Goal: Find specific fact

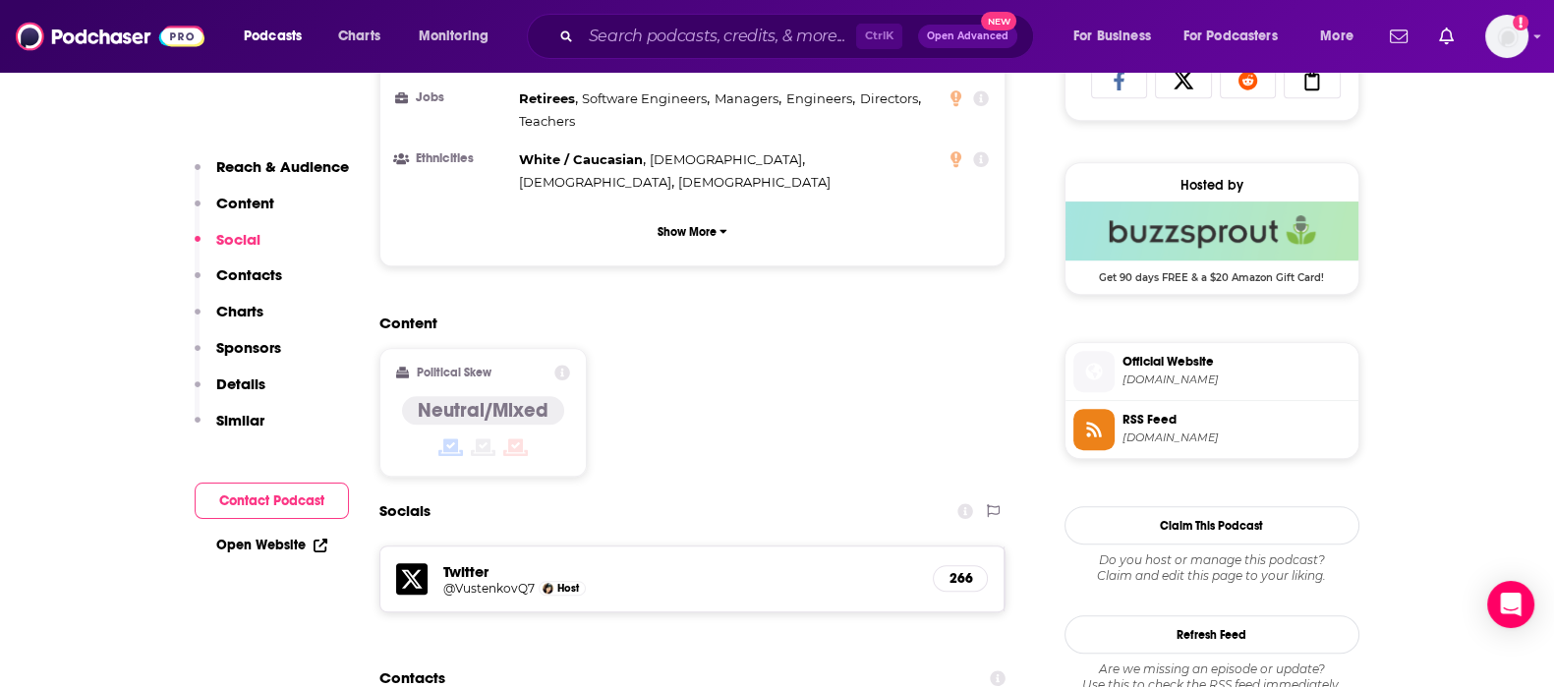
scroll to position [1596, 0]
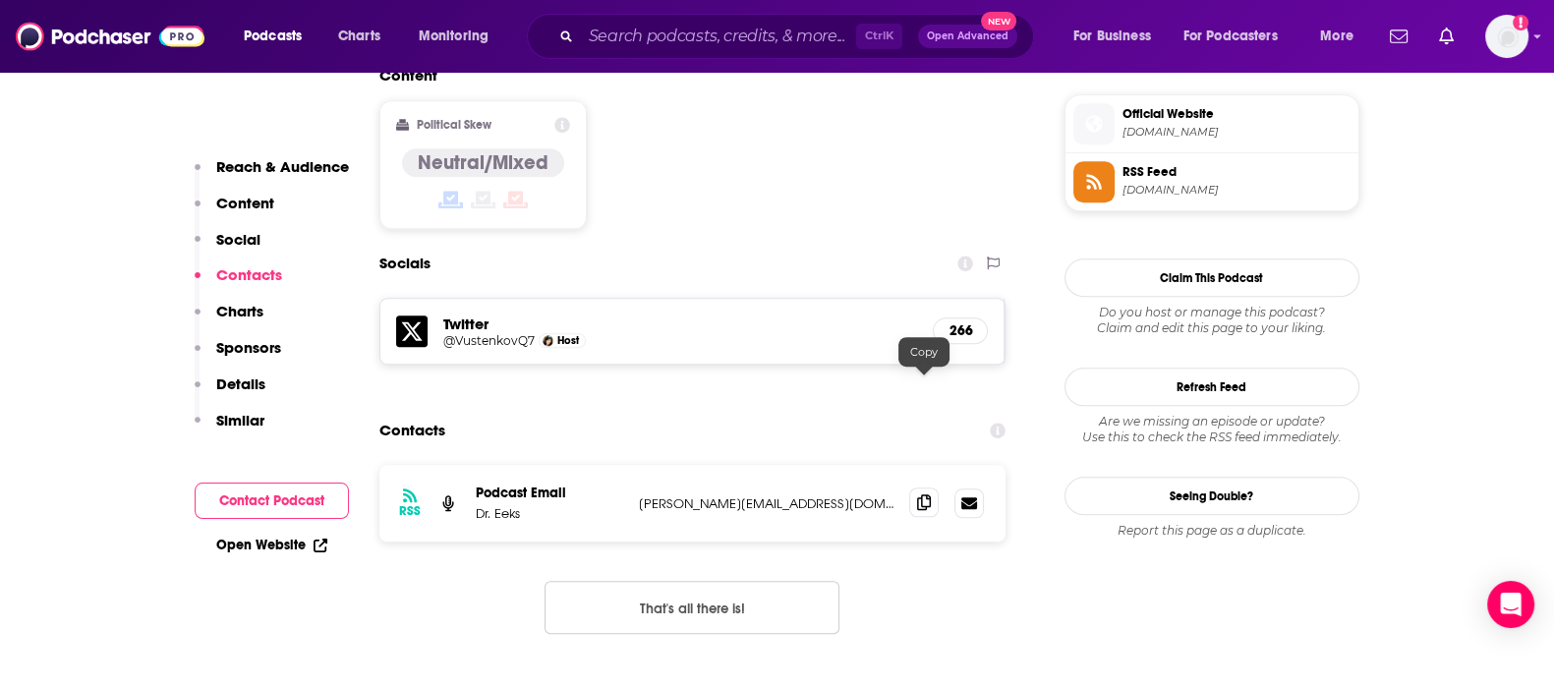
click at [912, 488] on span at bounding box center [923, 502] width 29 height 29
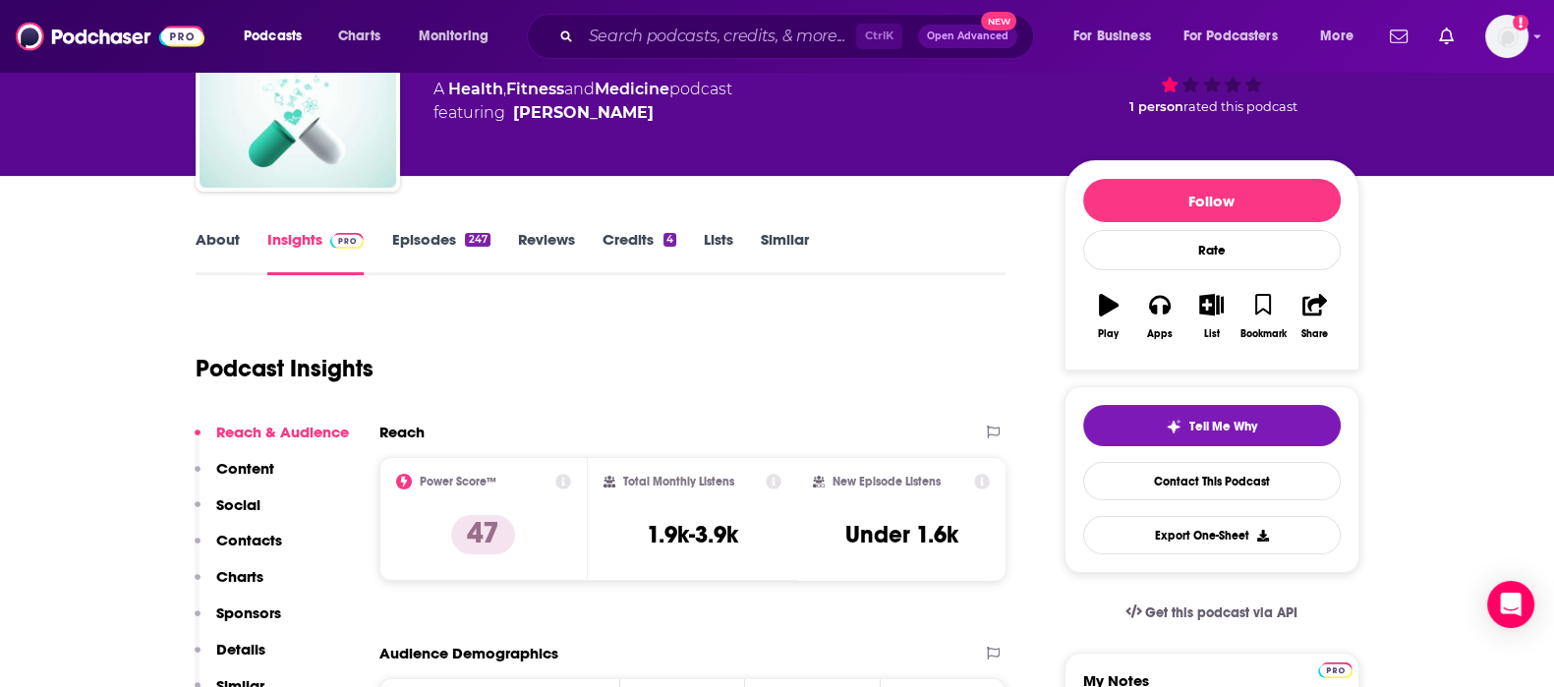
scroll to position [0, 0]
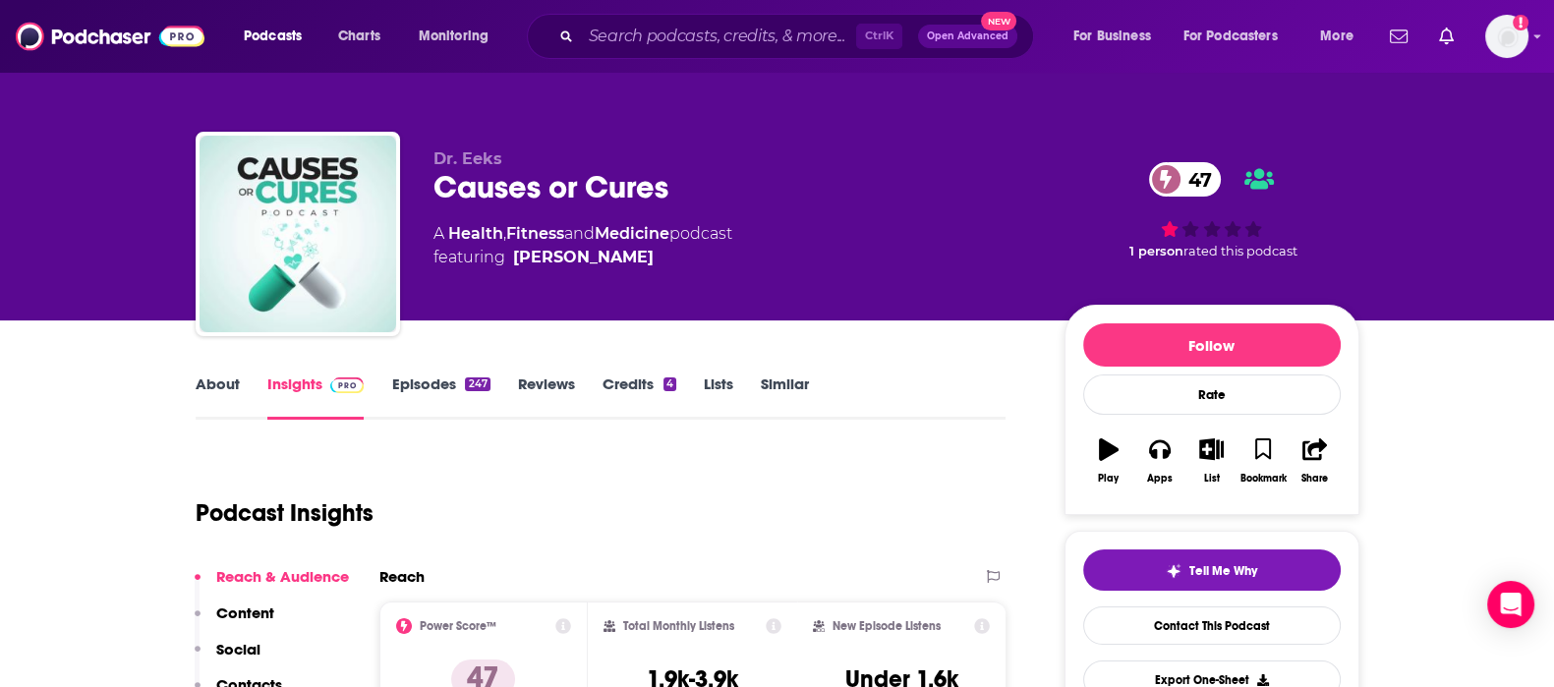
click at [625, 187] on div "Causes or Cures 47" at bounding box center [733, 187] width 600 height 38
copy div "Causes or Cures 47"
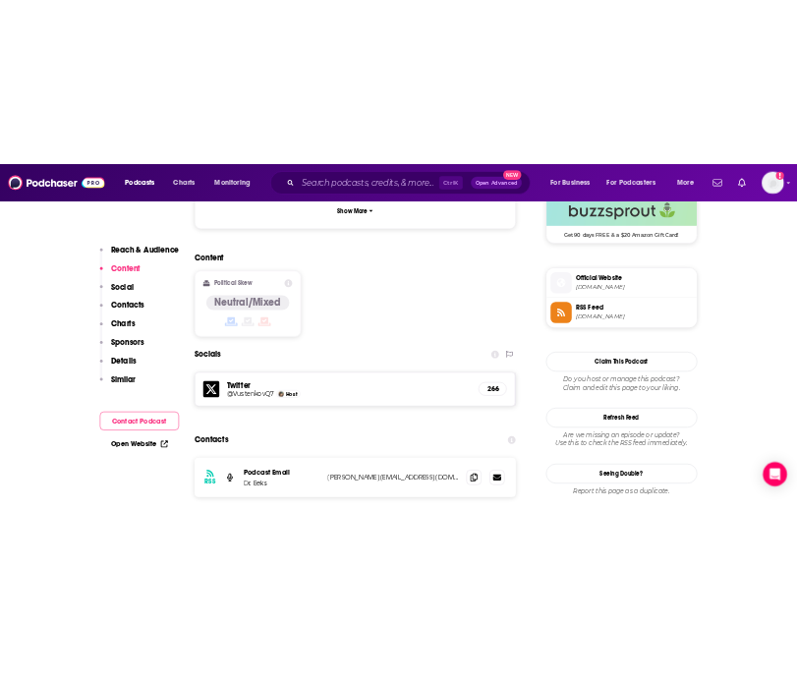
scroll to position [1596, 0]
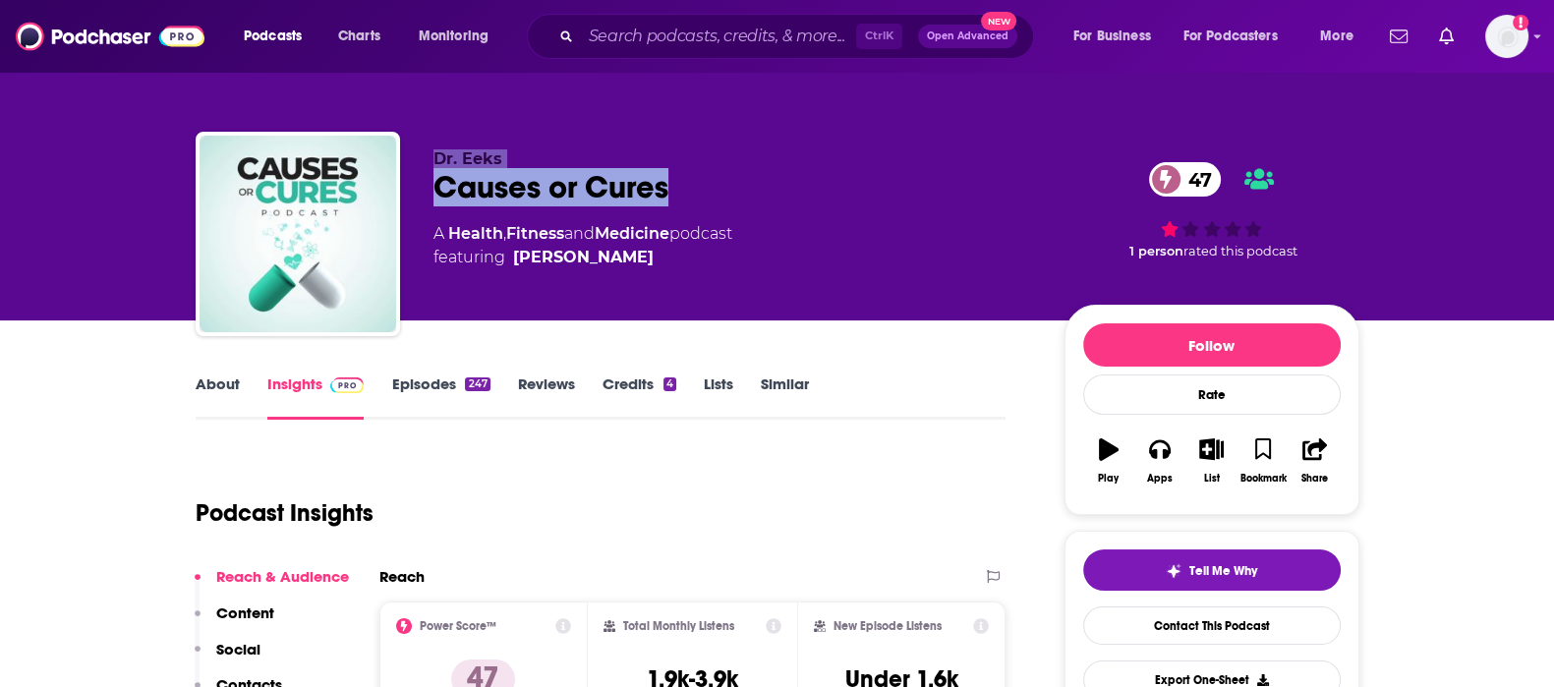
drag, startPoint x: 665, startPoint y: 184, endPoint x: 392, endPoint y: 183, distance: 273.3
click at [392, 183] on div "Dr. Eeks Causes or Cures 47 A Health , Fitness and Medicine podcast featuring D…" at bounding box center [778, 238] width 1164 height 212
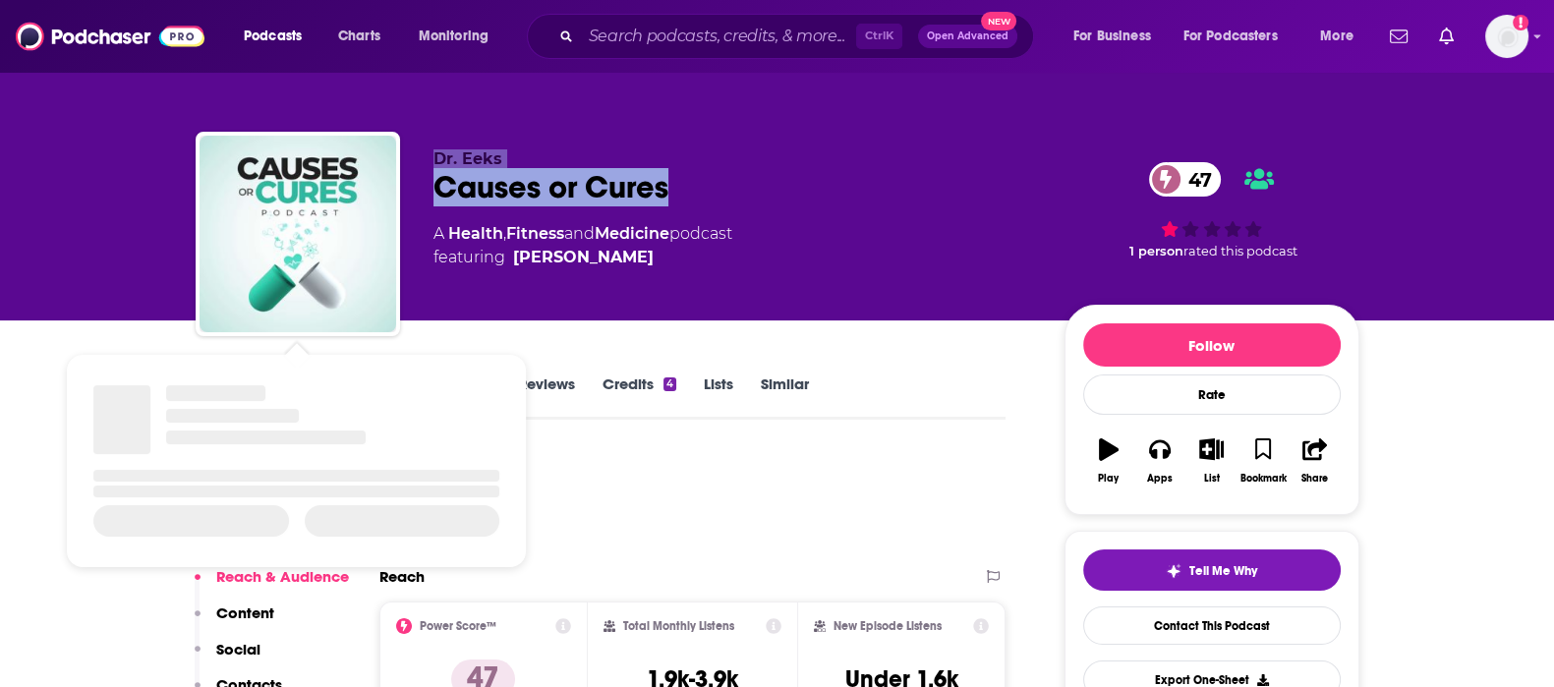
click at [776, 182] on div "Causes or Cures 47" at bounding box center [733, 187] width 600 height 38
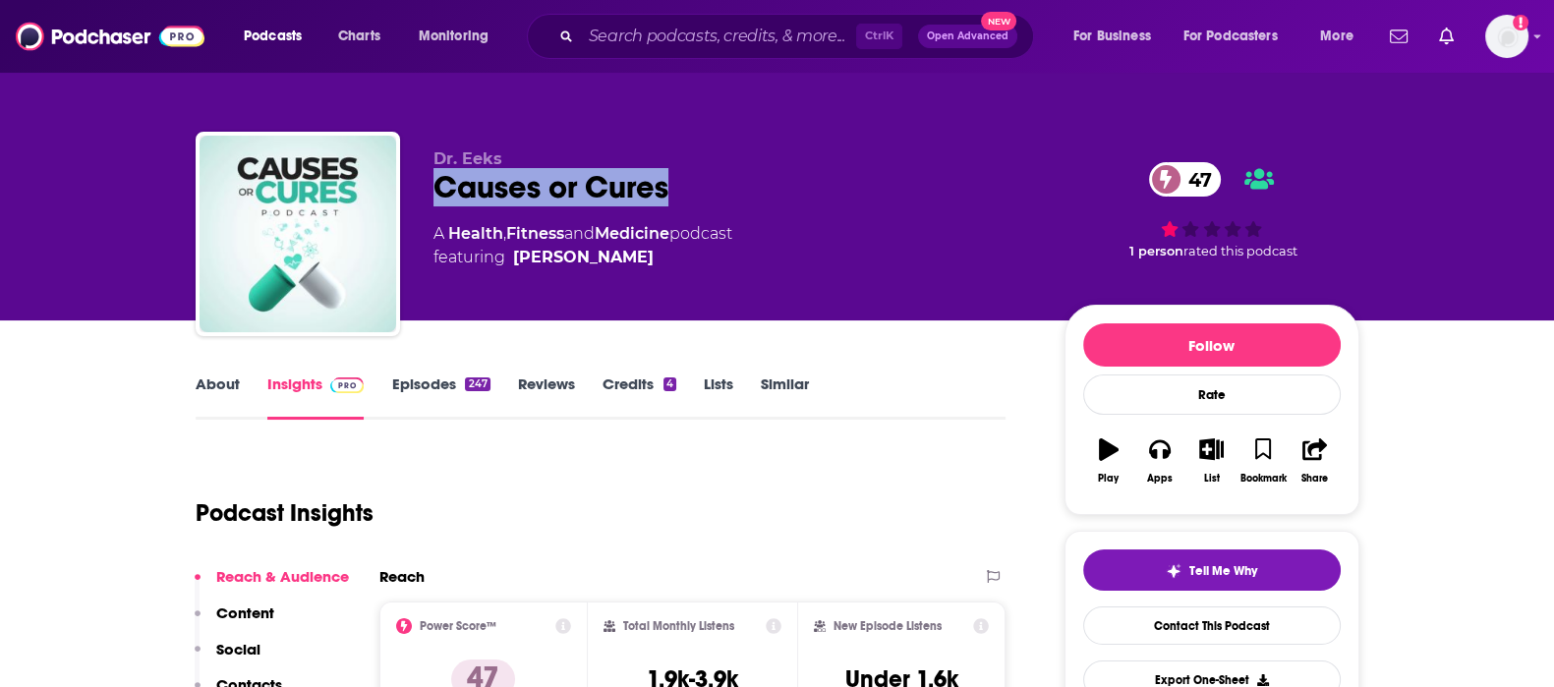
drag, startPoint x: 684, startPoint y: 190, endPoint x: 405, endPoint y: 179, distance: 279.4
click at [415, 186] on div "Dr. Eeks Causes or Cures 47 A Health , Fitness and Medicine podcast featuring D…" at bounding box center [778, 238] width 1164 height 212
copy h2 "Causes or Cures"
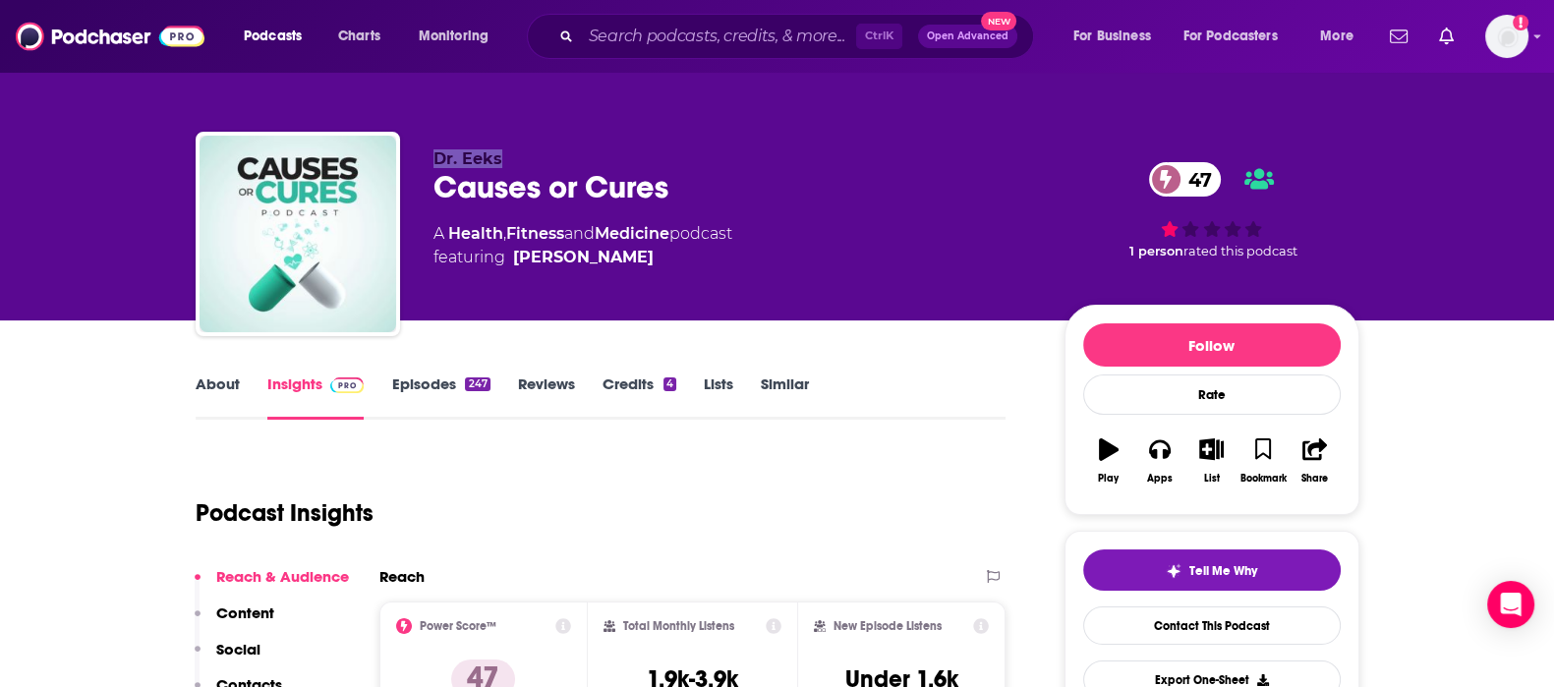
drag, startPoint x: 531, startPoint y: 159, endPoint x: 422, endPoint y: 141, distance: 110.7
click at [428, 157] on div "Dr. Eeks Causes or Cures 47 A Health , Fitness and Medicine podcast featuring D…" at bounding box center [778, 238] width 1164 height 212
copy span "Dr. Eeks"
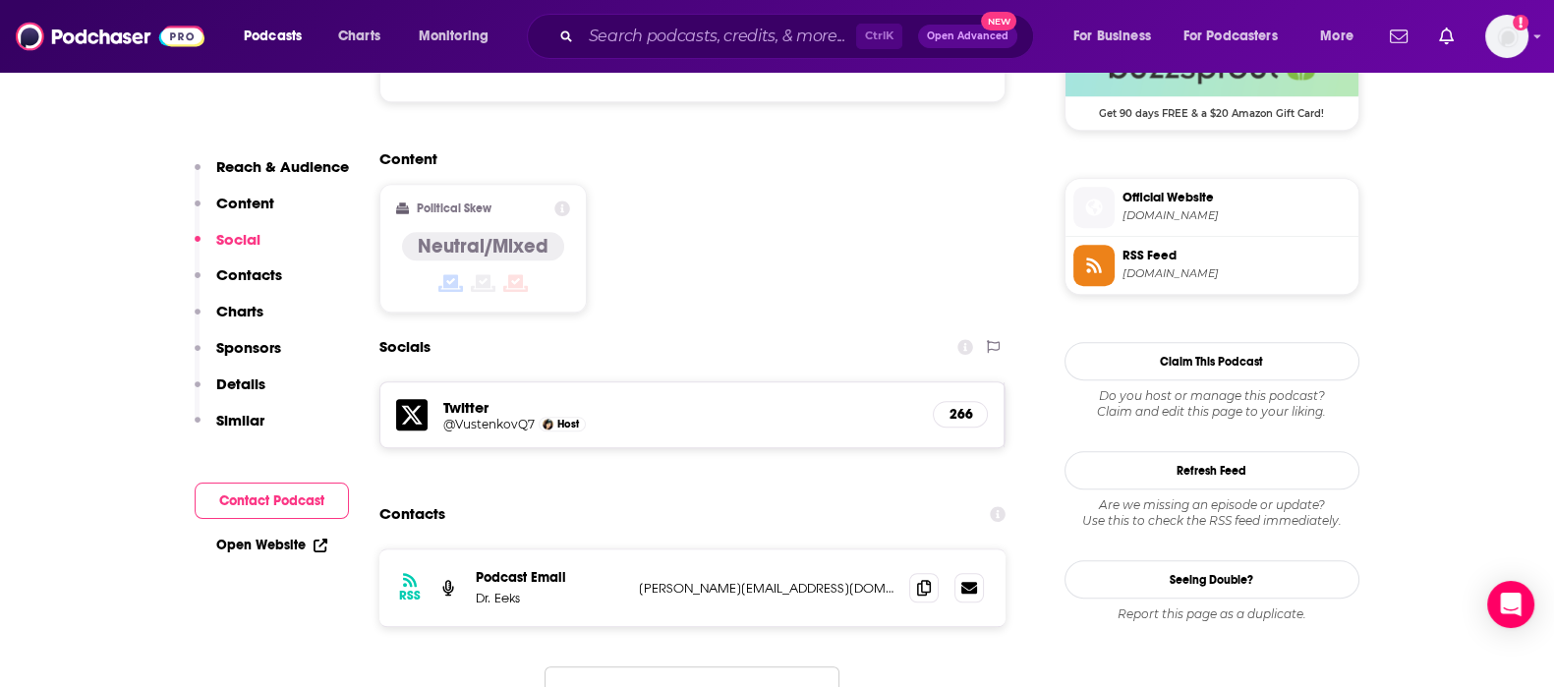
scroll to position [1596, 0]
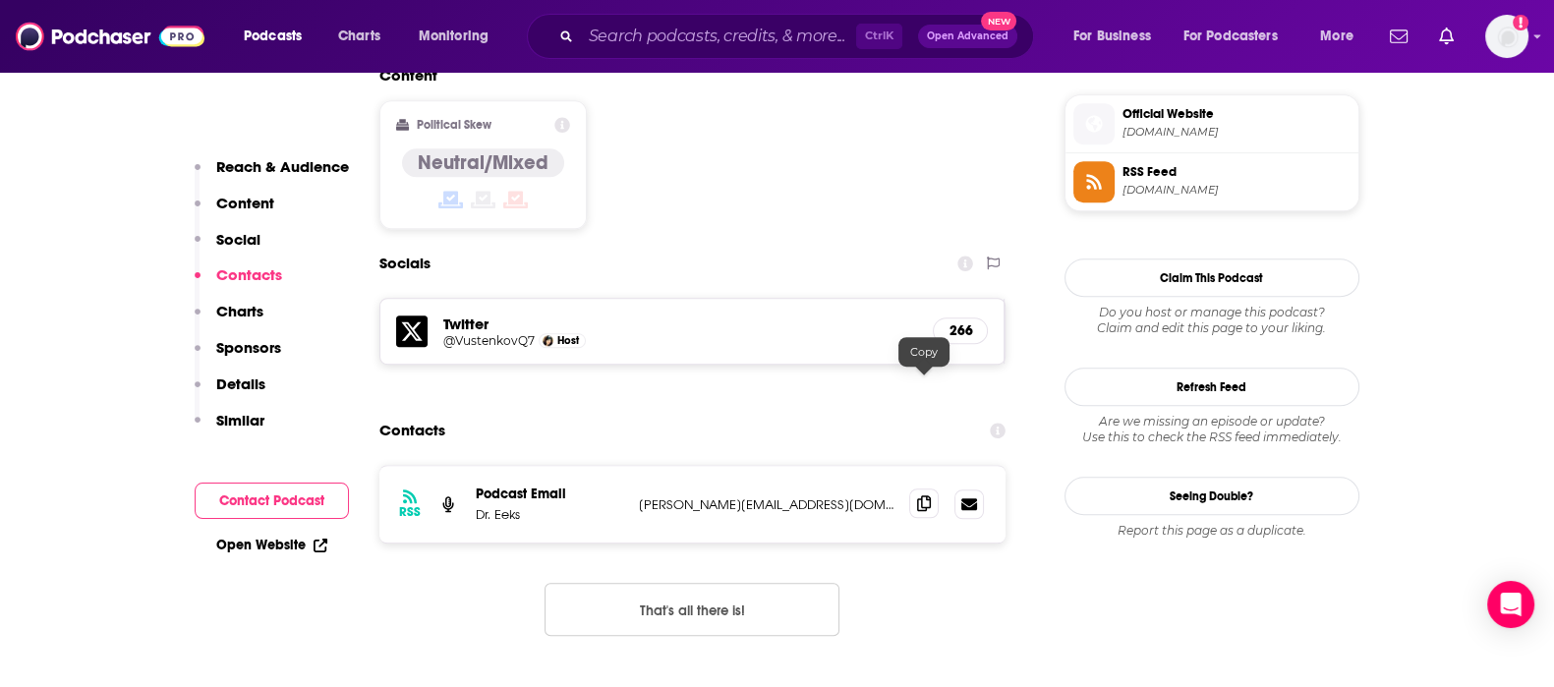
click at [924, 495] on icon at bounding box center [924, 503] width 14 height 16
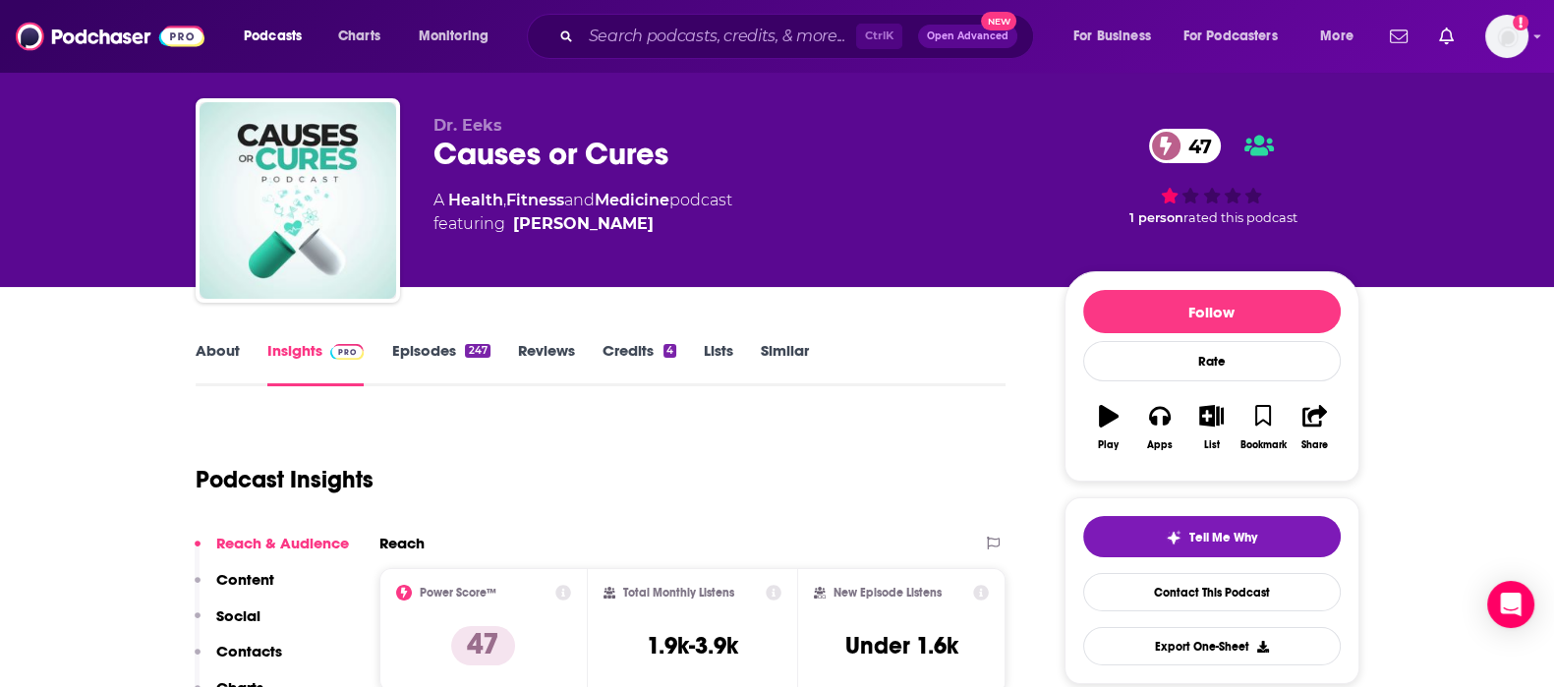
scroll to position [0, 0]
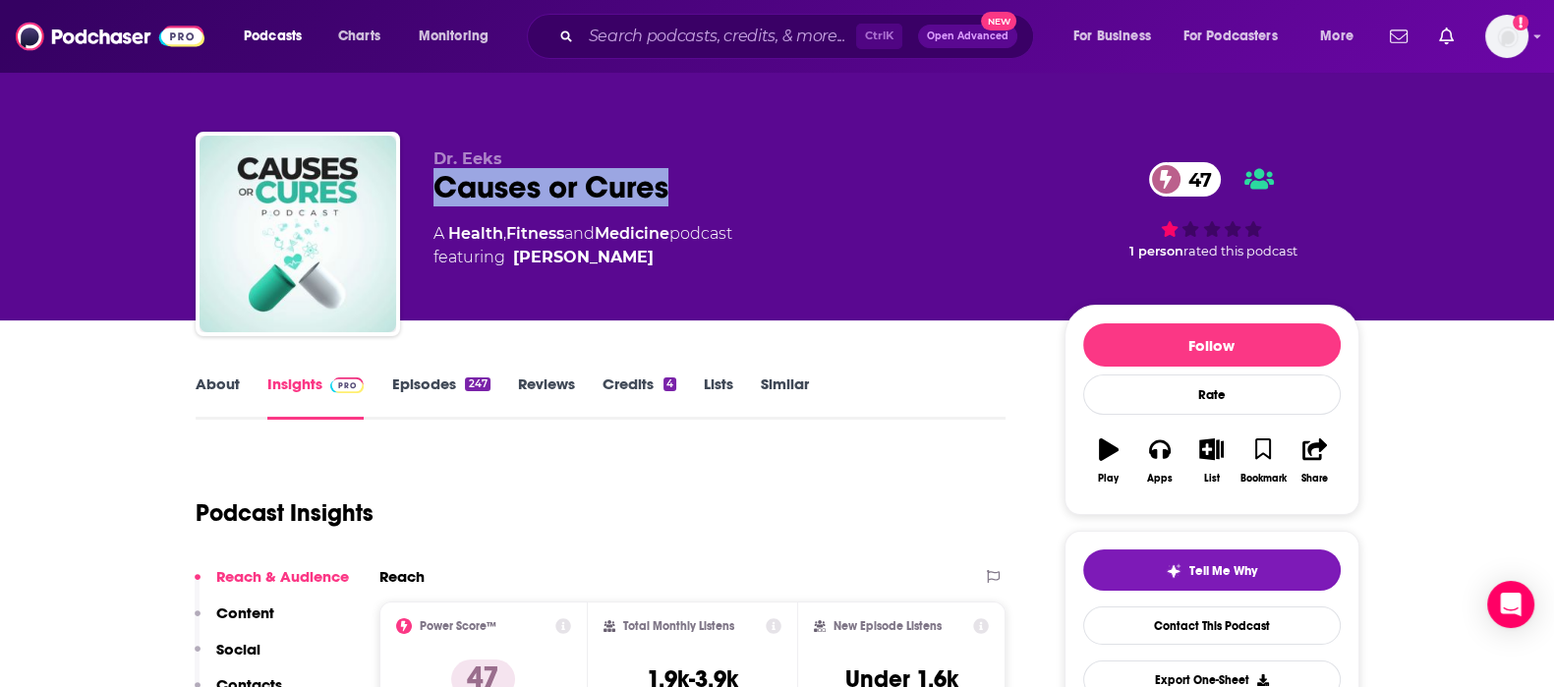
drag, startPoint x: 670, startPoint y: 181, endPoint x: 425, endPoint y: 184, distance: 245.8
click at [425, 184] on div "Dr. Eeks Causes or Cures 47 A Health , Fitness and Medicine podcast featuring D…" at bounding box center [778, 238] width 1164 height 212
copy h2 "Causes or Cures"
